Goal: Find specific page/section: Find specific page/section

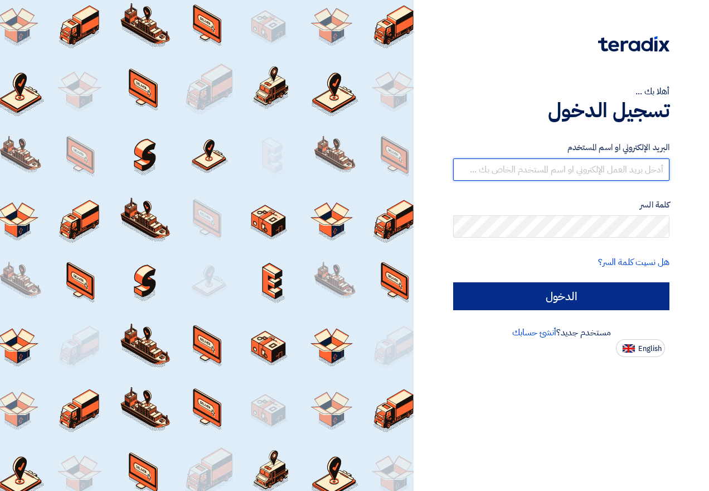
type input "[EMAIL_ADDRESS][DOMAIN_NAME]"
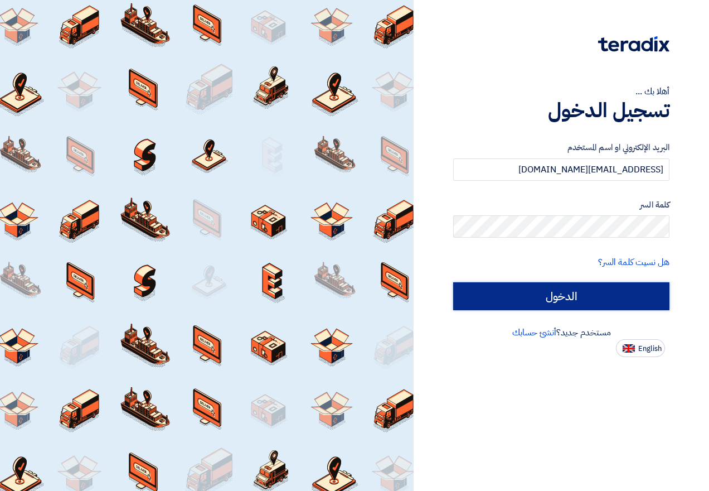
click at [625, 292] on input "الدخول" at bounding box center [561, 296] width 216 height 28
type input "Sign in"
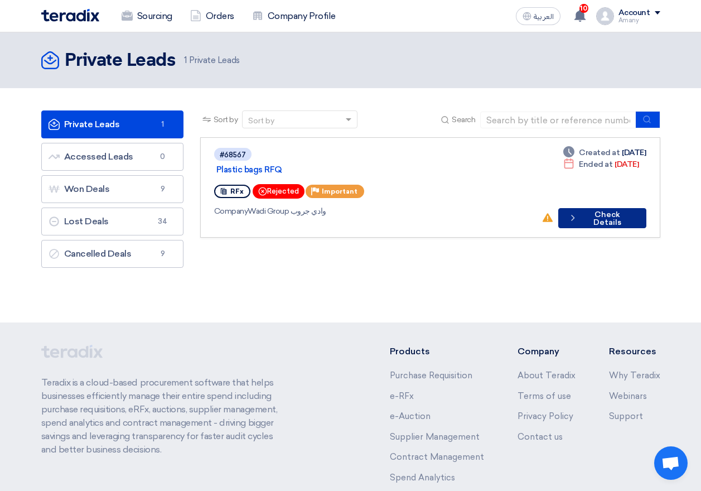
click at [592, 208] on button "Check details Check Details" at bounding box center [602, 218] width 88 height 20
